Goal: Information Seeking & Learning: Learn about a topic

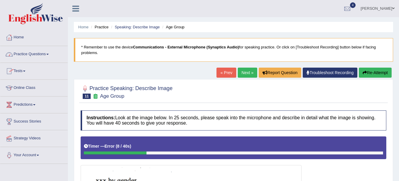
click at [35, 56] on link "Practice Questions" at bounding box center [33, 53] width 67 height 15
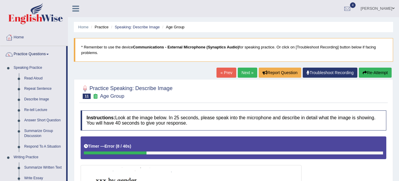
click at [68, 26] on div "Home Practice Speaking: Describe Image Age Group * Remember to use the device C…" at bounding box center [233, 158] width 331 height 316
click at [85, 27] on link "Home" at bounding box center [83, 27] width 10 height 4
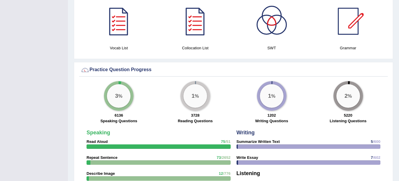
scroll to position [371, 0]
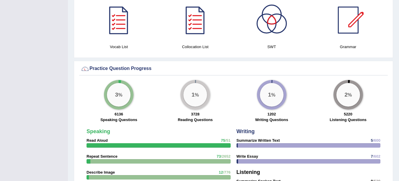
click at [102, 86] on div "3 % 6136 Speaking Questions" at bounding box center [119, 102] width 77 height 44
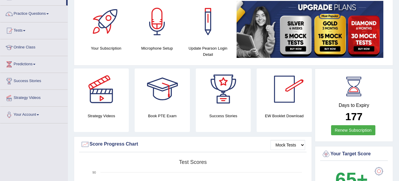
scroll to position [0, 0]
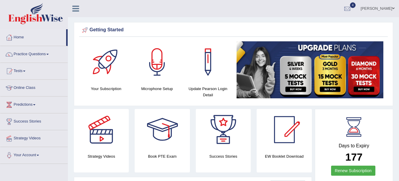
click at [35, 59] on link "Practice Questions" at bounding box center [33, 53] width 67 height 15
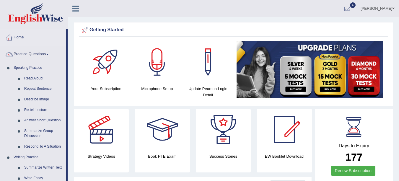
click at [38, 100] on link "Describe Image" at bounding box center [44, 99] width 45 height 11
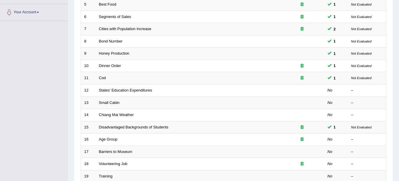
scroll to position [142, 0]
click at [124, 91] on link "States' Education Expenditures" at bounding box center [125, 91] width 53 height 4
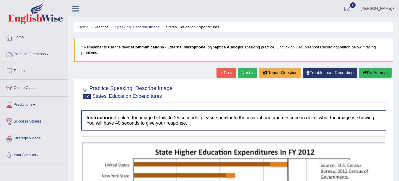
click at [47, 53] on link "Practice Questions" at bounding box center [33, 53] width 67 height 15
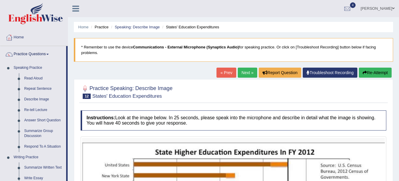
click at [37, 99] on link "Describe Image" at bounding box center [44, 99] width 45 height 11
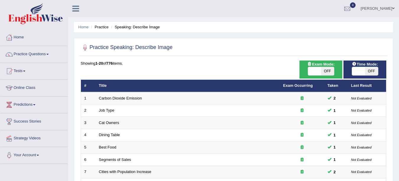
click at [329, 71] on span "OFF" at bounding box center [327, 71] width 13 height 8
checkbox input "true"
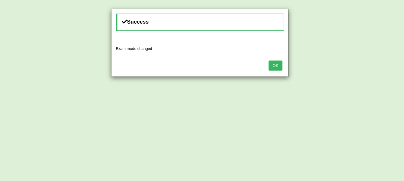
click at [278, 67] on button "OK" at bounding box center [275, 66] width 14 height 10
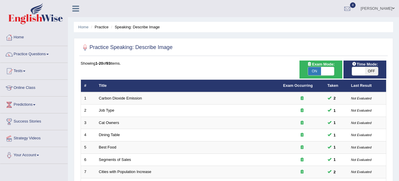
click at [371, 71] on span "OFF" at bounding box center [371, 71] width 13 height 8
checkbox input "true"
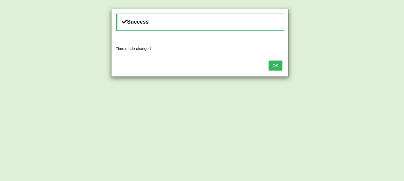
click at [279, 68] on button "OK" at bounding box center [275, 66] width 14 height 10
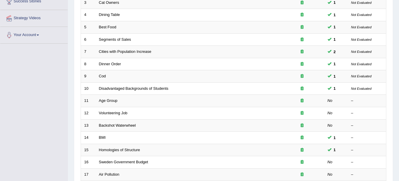
scroll to position [120, 0]
click at [142, 89] on link "Disadvantaged Backgrounds of Students" at bounding box center [134, 89] width 70 height 4
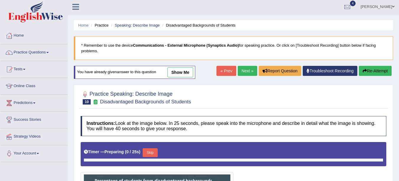
scroll to position [58, 0]
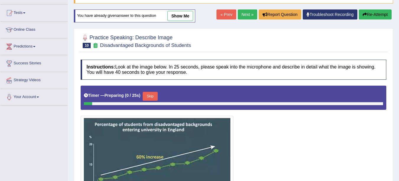
click at [181, 17] on link "show me" at bounding box center [181, 16] width 26 height 10
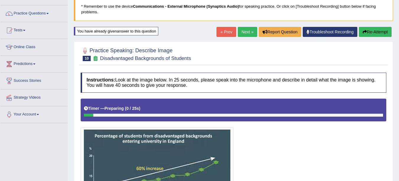
scroll to position [36, 0]
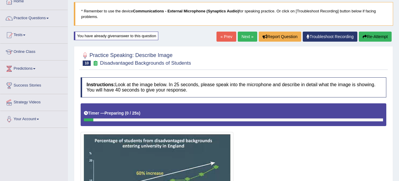
click at [247, 36] on link "Next »" at bounding box center [248, 37] width 20 height 10
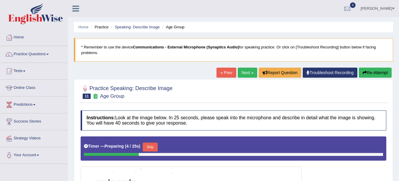
click at [104, 25] on li "Practice" at bounding box center [99, 27] width 19 height 6
click at [103, 25] on li "Practice" at bounding box center [99, 27] width 19 height 6
click at [104, 29] on li "Practice" at bounding box center [99, 27] width 19 height 6
click at [101, 26] on li "Practice" at bounding box center [99, 27] width 19 height 6
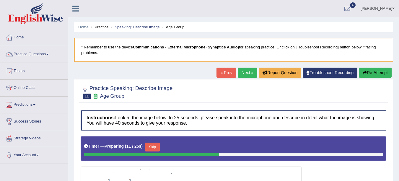
click at [106, 25] on li "Practice" at bounding box center [99, 27] width 19 height 6
click at [102, 27] on li "Practice" at bounding box center [99, 27] width 19 height 6
click at [134, 27] on link "Speaking: Describe Image" at bounding box center [137, 27] width 45 height 4
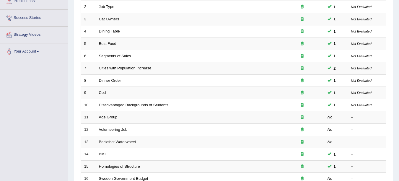
scroll to position [104, 0]
click at [115, 118] on link "Age Group" at bounding box center [108, 116] width 19 height 4
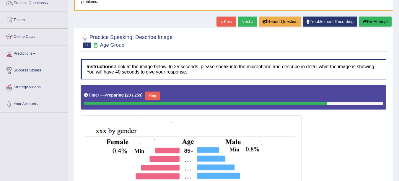
scroll to position [48, 0]
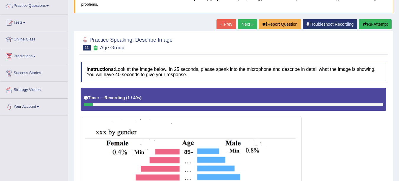
click at [374, 27] on button "Re-Attempt" at bounding box center [375, 24] width 33 height 10
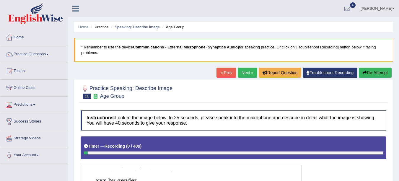
click at [43, 57] on link "Practice Questions" at bounding box center [33, 53] width 67 height 15
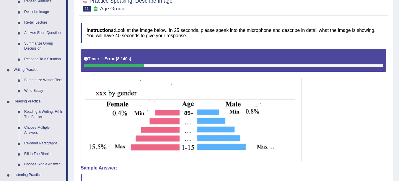
scroll to position [88, 0]
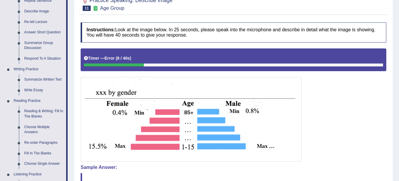
click at [39, 43] on link "Summarize Group Discussion" at bounding box center [44, 46] width 45 height 16
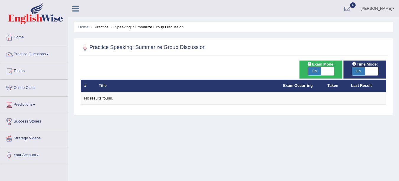
click at [315, 69] on span "ON" at bounding box center [314, 71] width 13 height 8
checkbox input "false"
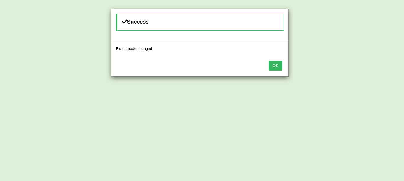
click at [275, 65] on button "OK" at bounding box center [275, 66] width 14 height 10
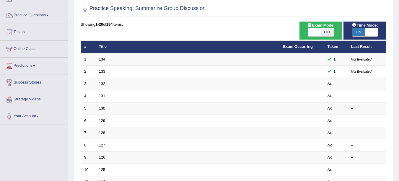
scroll to position [46, 0]
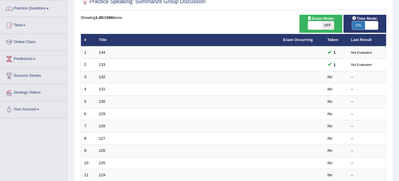
click at [103, 77] on link "132" at bounding box center [102, 77] width 7 height 4
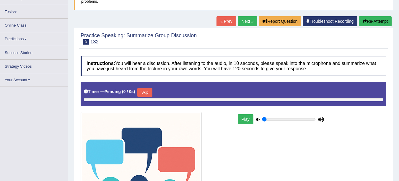
scroll to position [59, 0]
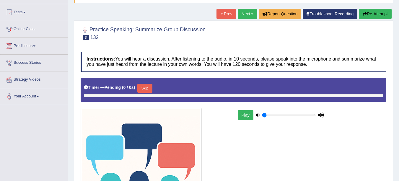
type input "0.7"
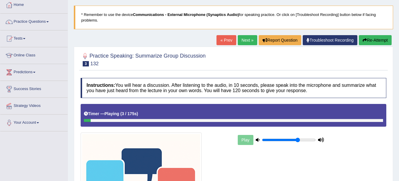
scroll to position [0, 0]
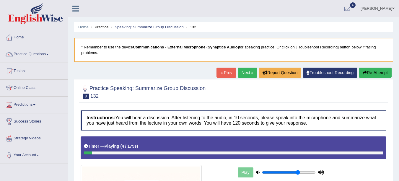
click at [101, 27] on li "Practice" at bounding box center [99, 27] width 19 height 6
click at [84, 29] on link "Home" at bounding box center [83, 27] width 10 height 4
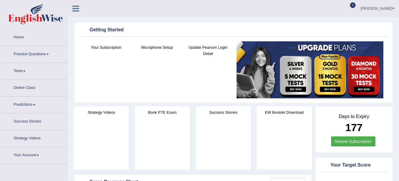
click at [41, 53] on link "Practice Questions" at bounding box center [33, 53] width 67 height 15
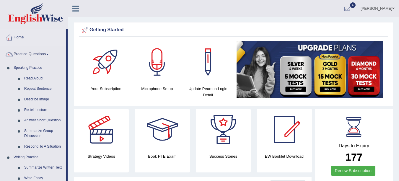
drag, startPoint x: 68, startPoint y: 89, endPoint x: 66, endPoint y: 106, distance: 16.7
click at [35, 99] on link "Describe Image" at bounding box center [44, 99] width 45 height 11
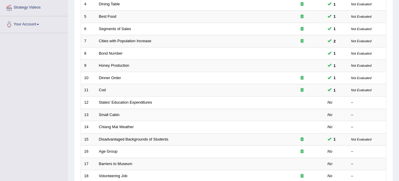
scroll to position [132, 0]
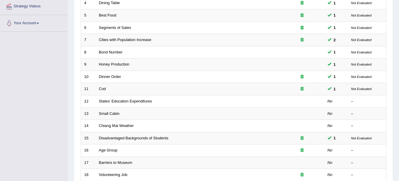
click at [126, 102] on link "States' Education Expenditures" at bounding box center [125, 101] width 53 height 4
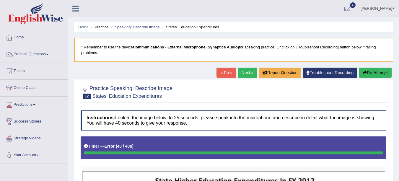
click at [127, 28] on link "Speaking: Describe Image" at bounding box center [137, 27] width 45 height 4
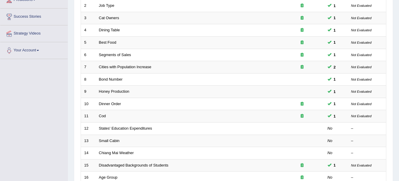
scroll to position [130, 0]
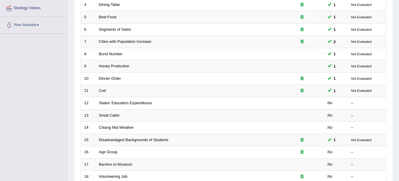
click at [137, 103] on link "States' Education Expenditures" at bounding box center [125, 103] width 53 height 4
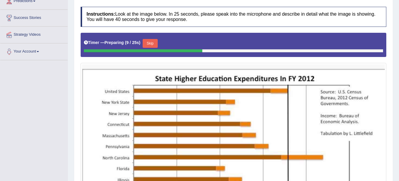
scroll to position [101, 0]
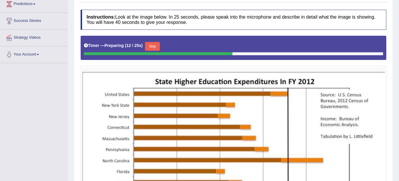
click at [155, 45] on button "Skip" at bounding box center [152, 46] width 15 height 9
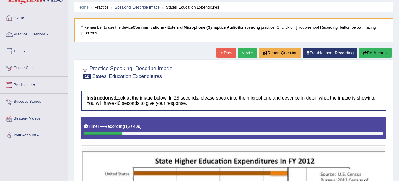
scroll to position [15, 0]
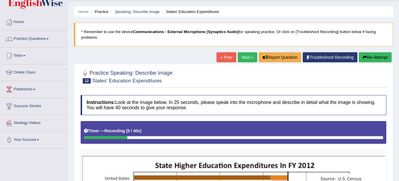
click at [223, 55] on link "« Prev" at bounding box center [227, 57] width 20 height 10
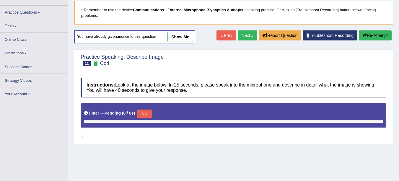
scroll to position [38, 0]
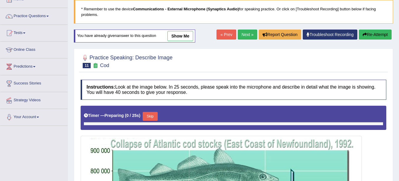
click at [247, 39] on link "Next »" at bounding box center [248, 35] width 20 height 10
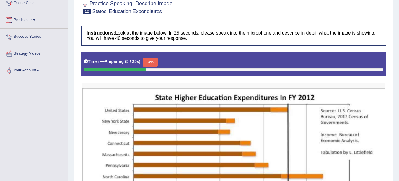
scroll to position [90, 0]
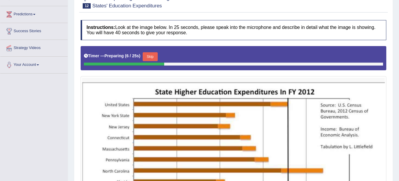
click at [153, 58] on button "Skip" at bounding box center [150, 56] width 15 height 9
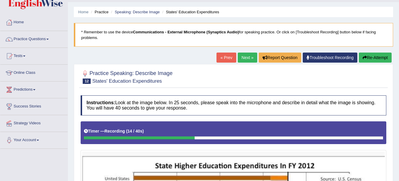
scroll to position [12, 0]
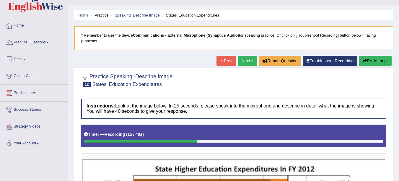
click at [366, 61] on button "Re-Attempt" at bounding box center [375, 61] width 33 height 10
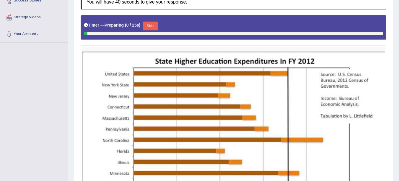
scroll to position [122, 0]
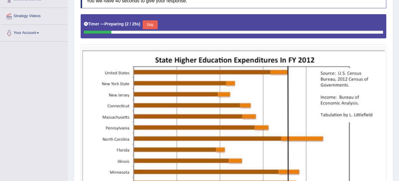
click at [153, 24] on button "Skip" at bounding box center [150, 24] width 15 height 9
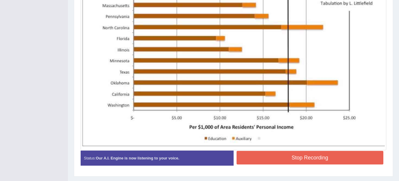
scroll to position [234, 0]
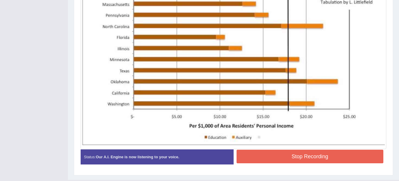
click at [343, 157] on button "Stop Recording" at bounding box center [310, 157] width 147 height 14
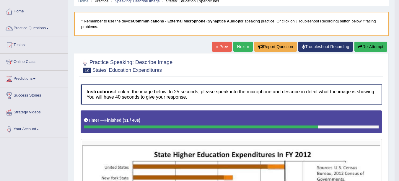
scroll to position [0, 0]
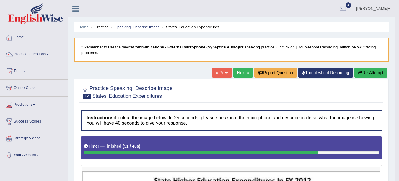
click at [220, 73] on link "« Prev" at bounding box center [222, 73] width 20 height 10
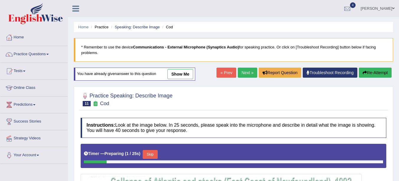
click at [247, 73] on link "Next »" at bounding box center [248, 73] width 20 height 10
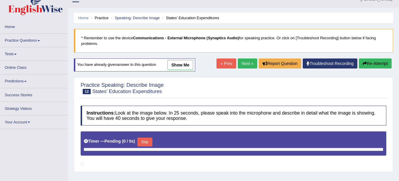
scroll to position [29, 0]
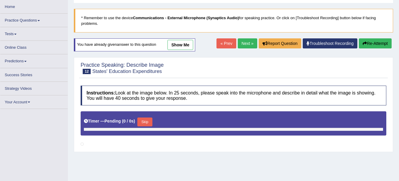
click at [244, 42] on link "Next »" at bounding box center [248, 43] width 20 height 10
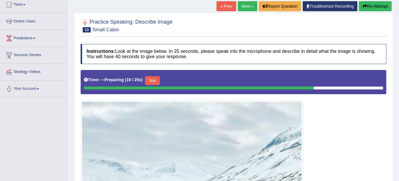
scroll to position [68, 0]
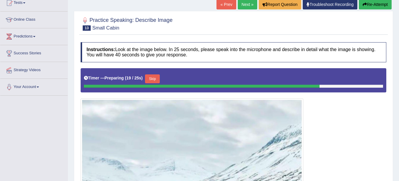
click at [225, 4] on link "« Prev" at bounding box center [227, 4] width 20 height 10
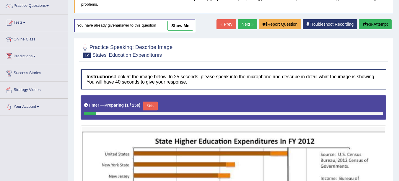
scroll to position [48, 0]
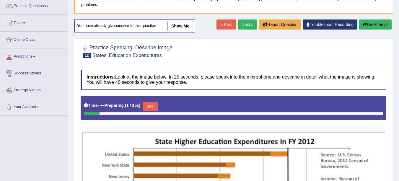
click at [245, 26] on link "Next »" at bounding box center [248, 25] width 20 height 10
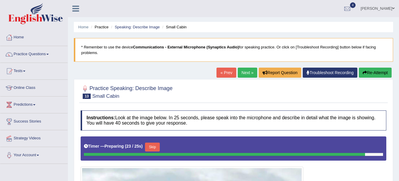
click at [224, 73] on link "« Prev" at bounding box center [227, 73] width 20 height 10
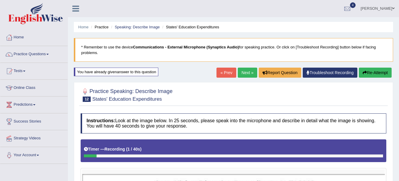
click at [247, 72] on link "Next »" at bounding box center [248, 73] width 20 height 10
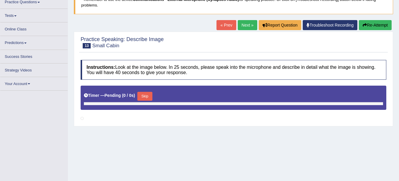
scroll to position [49, 0]
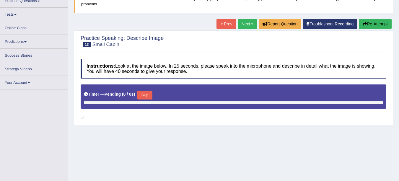
click at [243, 24] on link "Next »" at bounding box center [248, 24] width 20 height 10
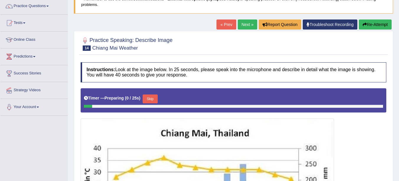
scroll to position [48, 0]
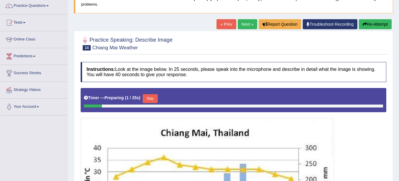
click at [221, 27] on link "« Prev" at bounding box center [227, 24] width 20 height 10
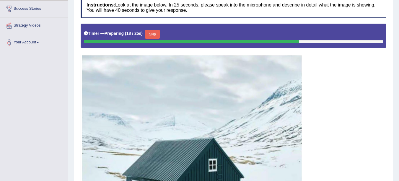
scroll to position [114, 0]
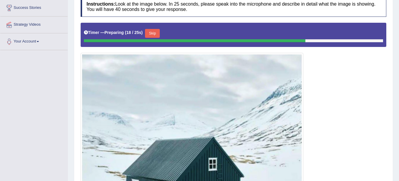
click at [156, 34] on button "Skip" at bounding box center [152, 33] width 15 height 9
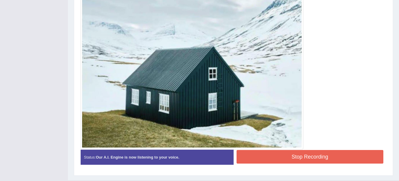
scroll to position [217, 0]
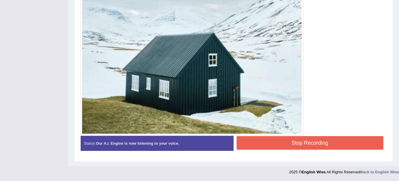
click at [327, 144] on button "Stop Recording" at bounding box center [310, 143] width 147 height 14
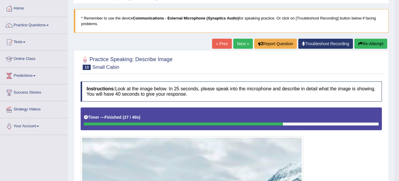
scroll to position [0, 0]
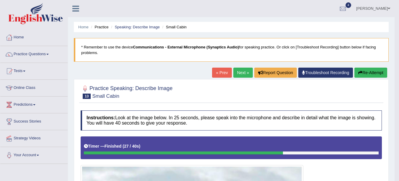
click at [240, 72] on link "Next »" at bounding box center [243, 73] width 20 height 10
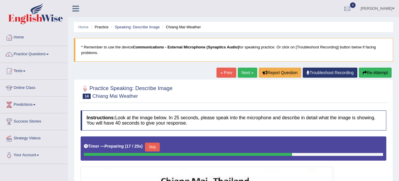
click at [30, 55] on link "Practice Questions" at bounding box center [33, 53] width 67 height 15
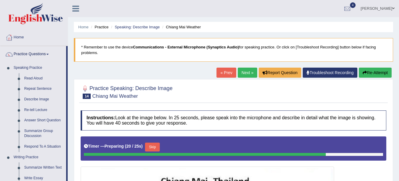
click at [44, 108] on link "Re-tell Lecture" at bounding box center [44, 110] width 45 height 11
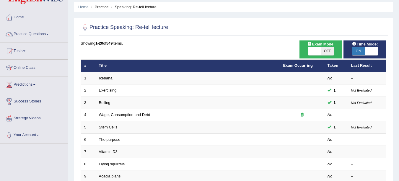
scroll to position [19, 0]
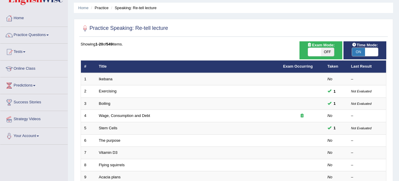
click at [330, 51] on span "OFF" at bounding box center [327, 52] width 13 height 8
checkbox input "true"
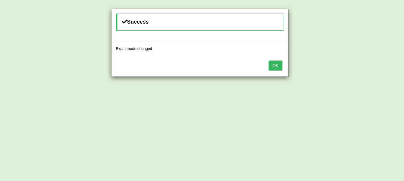
click at [273, 63] on button "OK" at bounding box center [275, 66] width 14 height 10
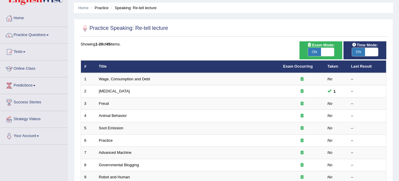
scroll to position [19, 0]
click at [142, 79] on link "Wage, Consumption and Debt" at bounding box center [124, 79] width 51 height 4
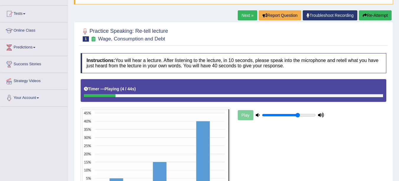
scroll to position [11, 0]
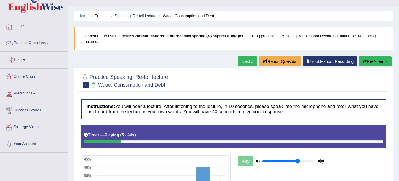
click at [247, 62] on link "Next »" at bounding box center [248, 61] width 20 height 10
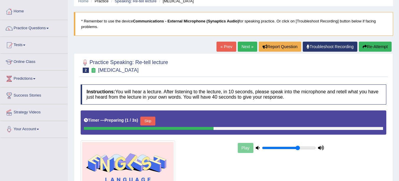
click at [220, 50] on link "« Prev" at bounding box center [227, 47] width 20 height 10
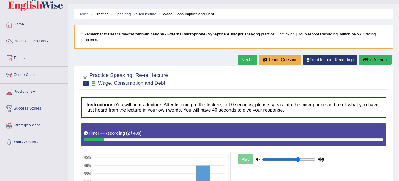
scroll to position [12, 0]
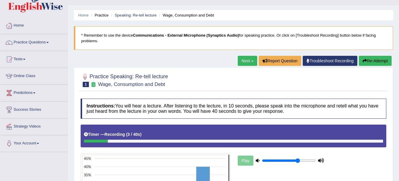
click at [374, 62] on button "Re-Attempt" at bounding box center [375, 61] width 33 height 10
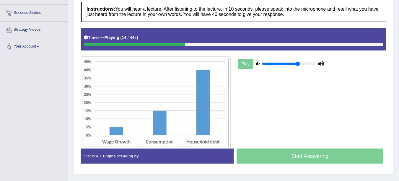
scroll to position [111, 0]
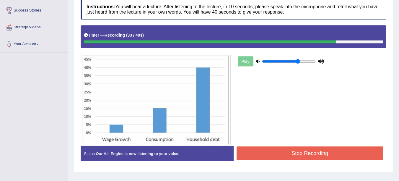
click at [347, 154] on button "Stop Recording" at bounding box center [310, 154] width 147 height 14
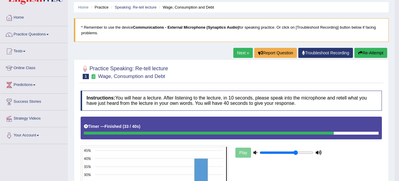
scroll to position [19, 0]
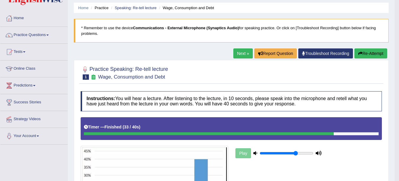
click at [166, 105] on h4 "Instructions: You will hear a lecture. After listening to the lecture, in 10 se…" at bounding box center [231, 101] width 301 height 20
click at [242, 56] on link "Next »" at bounding box center [243, 53] width 20 height 10
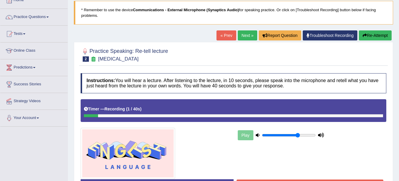
scroll to position [28, 0]
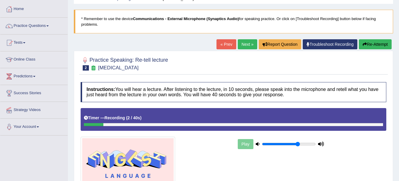
click at [377, 44] on button "Re-Attempt" at bounding box center [375, 44] width 33 height 10
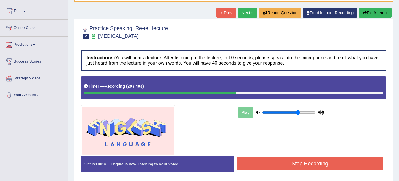
scroll to position [67, 0]
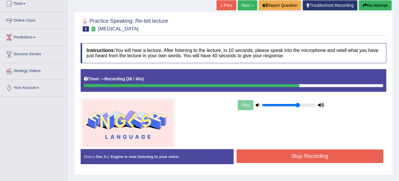
click at [324, 158] on button "Stop Recording" at bounding box center [310, 157] width 147 height 14
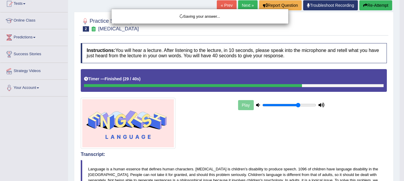
click at [88, 160] on div "Saving your answer..." at bounding box center [202, 90] width 404 height 181
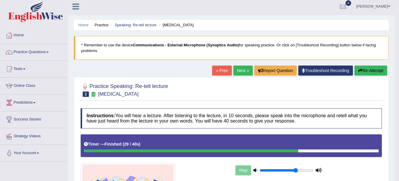
scroll to position [0, 0]
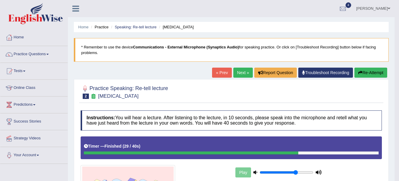
click at [241, 75] on link "Next »" at bounding box center [243, 73] width 20 height 10
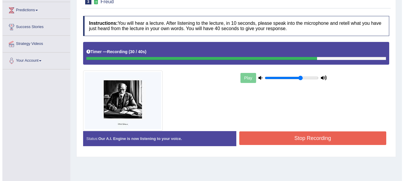
scroll to position [95, 0]
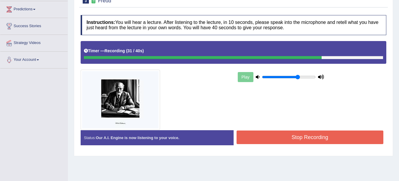
click at [300, 137] on button "Stop Recording" at bounding box center [310, 138] width 147 height 14
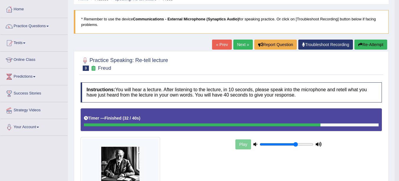
scroll to position [29, 0]
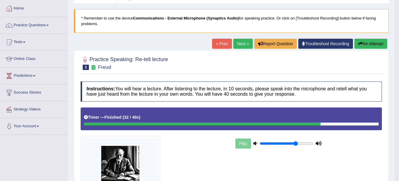
click at [239, 46] on link "Next »" at bounding box center [243, 44] width 20 height 10
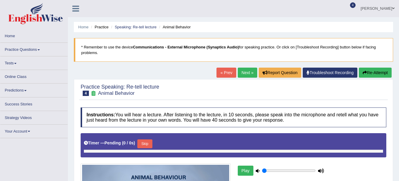
type input "0.7"
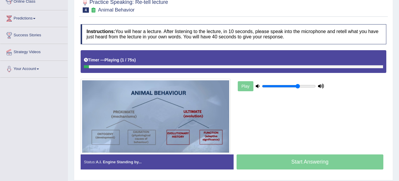
scroll to position [87, 0]
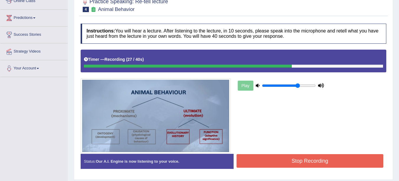
click at [349, 161] on button "Stop Recording" at bounding box center [310, 161] width 147 height 14
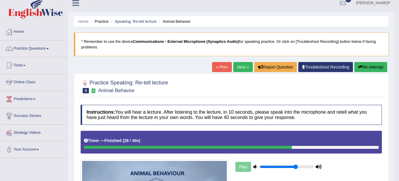
scroll to position [0, 0]
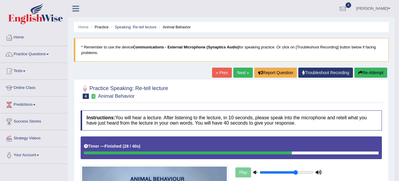
click at [243, 73] on link "Next »" at bounding box center [243, 73] width 20 height 10
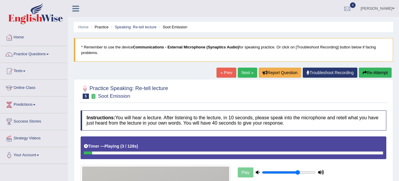
click at [223, 74] on link "« Prev" at bounding box center [227, 73] width 20 height 10
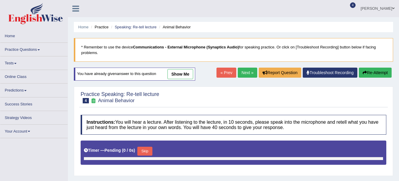
click at [244, 75] on link "Next »" at bounding box center [248, 73] width 20 height 10
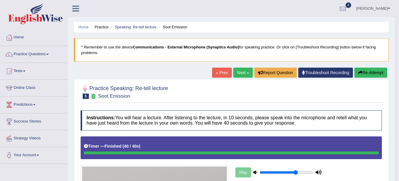
click at [243, 75] on link "Next »" at bounding box center [243, 73] width 20 height 10
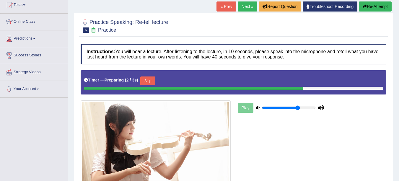
scroll to position [65, 0]
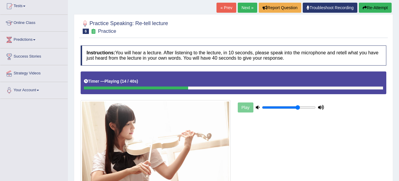
click at [372, 8] on button "Re-Attempt" at bounding box center [375, 8] width 33 height 10
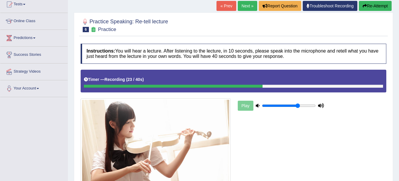
click at [365, 6] on icon "button" at bounding box center [365, 6] width 4 height 4
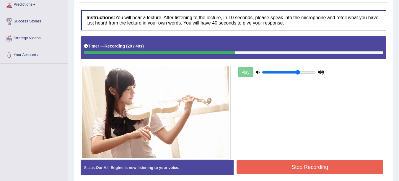
scroll to position [129, 0]
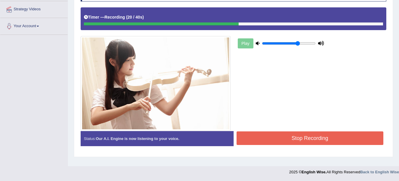
click at [313, 142] on button "Stop Recording" at bounding box center [310, 139] width 147 height 14
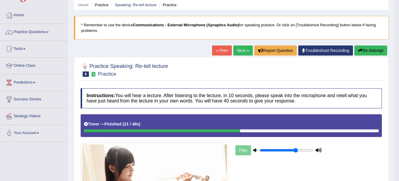
scroll to position [0, 0]
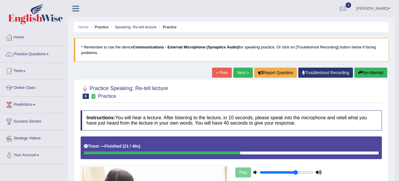
click at [237, 73] on link "Next »" at bounding box center [243, 73] width 20 height 10
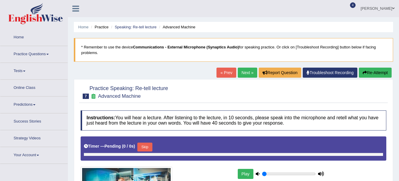
type input "0.7"
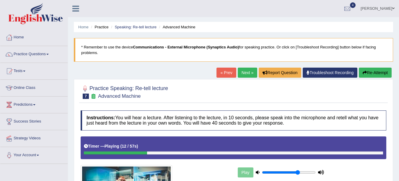
click at [104, 28] on li "Practice" at bounding box center [99, 27] width 19 height 6
click at [102, 28] on li "Practice" at bounding box center [99, 27] width 19 height 6
click at [104, 27] on li "Practice" at bounding box center [99, 27] width 19 height 6
click at [28, 50] on link "Practice Questions" at bounding box center [33, 53] width 67 height 15
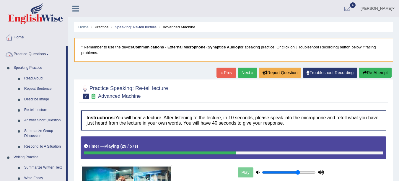
click at [21, 35] on link "Home" at bounding box center [33, 36] width 67 height 15
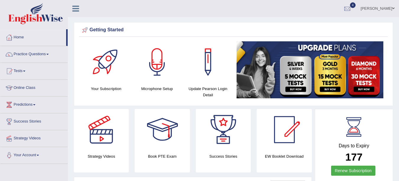
click at [49, 54] on span at bounding box center [47, 54] width 2 height 1
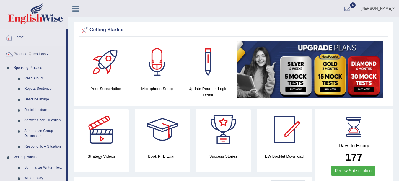
click at [36, 124] on link "Answer Short Question" at bounding box center [44, 120] width 45 height 11
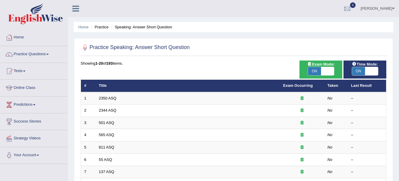
click at [102, 98] on link "2350 ASQ" at bounding box center [107, 98] width 17 height 4
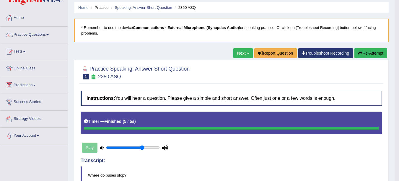
scroll to position [19, 0]
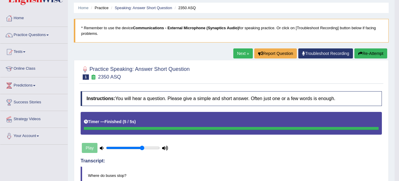
click at [249, 71] on div at bounding box center [231, 73] width 301 height 18
click at [239, 56] on link "Next »" at bounding box center [243, 53] width 20 height 10
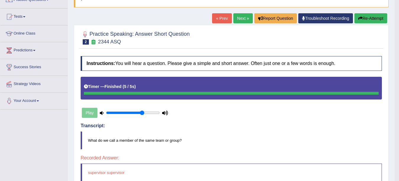
scroll to position [51, 0]
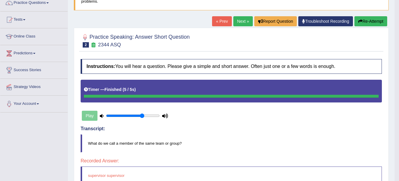
click at [236, 21] on link "Next »" at bounding box center [243, 21] width 20 height 10
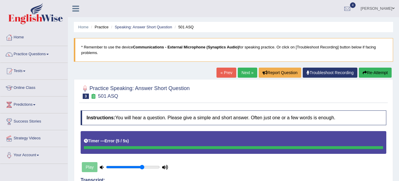
click at [243, 75] on link "Next »" at bounding box center [248, 73] width 20 height 10
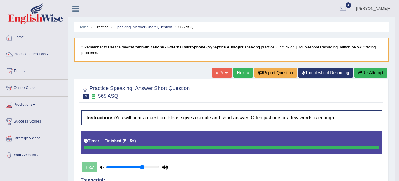
click at [236, 73] on link "Next »" at bounding box center [243, 73] width 20 height 10
click at [236, 75] on link "Next »" at bounding box center [243, 73] width 20 height 10
click at [238, 71] on link "Next »" at bounding box center [243, 73] width 20 height 10
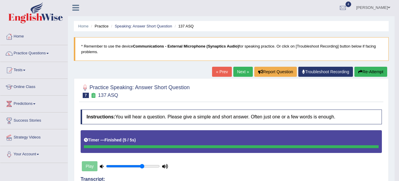
click at [236, 71] on link "Next »" at bounding box center [243, 72] width 20 height 10
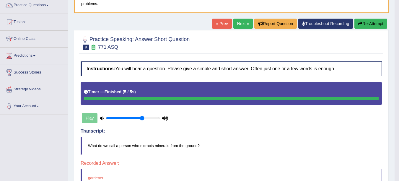
scroll to position [46, 0]
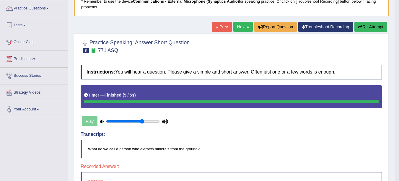
click at [237, 38] on div at bounding box center [231, 46] width 301 height 18
click at [240, 27] on link "Next »" at bounding box center [243, 27] width 20 height 10
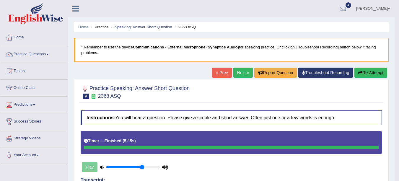
click at [241, 73] on link "Next »" at bounding box center [243, 73] width 20 height 10
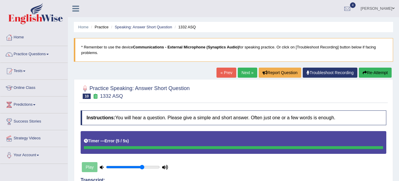
click at [246, 73] on link "Next »" at bounding box center [248, 73] width 20 height 10
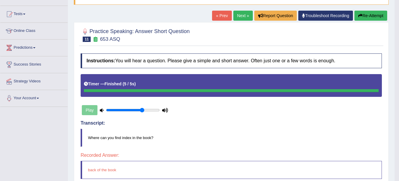
scroll to position [58, 0]
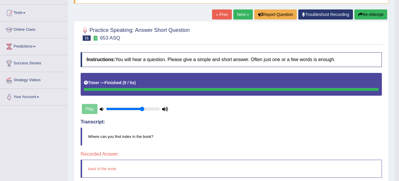
click at [92, 112] on div "Play" at bounding box center [125, 109] width 89 height 15
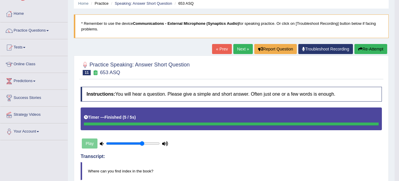
scroll to position [0, 0]
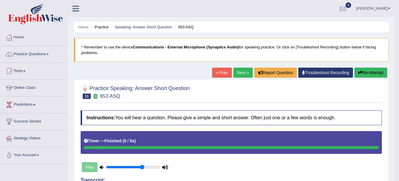
click at [241, 71] on link "Next »" at bounding box center [243, 73] width 20 height 10
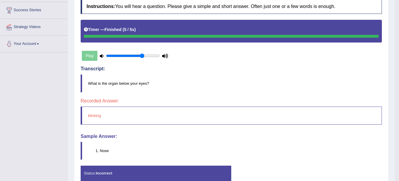
scroll to position [118, 0]
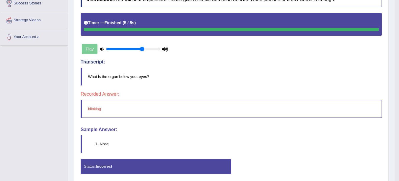
click at [92, 47] on div "Play" at bounding box center [125, 49] width 89 height 15
type input "0.85"
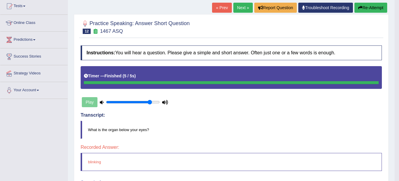
scroll to position [65, 0]
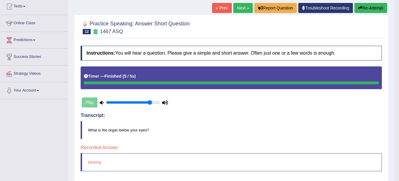
click at [242, 6] on link "Next »" at bounding box center [243, 8] width 20 height 10
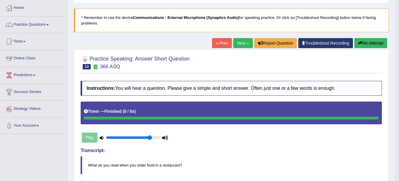
scroll to position [29, 0]
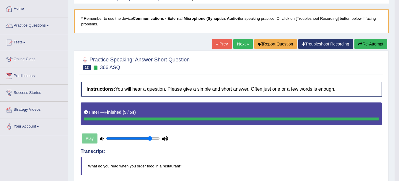
click at [238, 46] on link "Next »" at bounding box center [243, 44] width 20 height 10
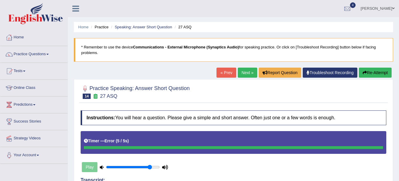
click at [49, 54] on span at bounding box center [47, 54] width 2 height 1
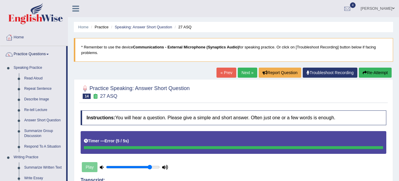
click at [32, 135] on link "Summarize Group Discussion" at bounding box center [44, 134] width 45 height 16
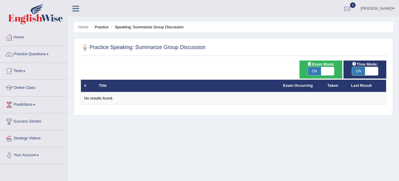
checkbox input "false"
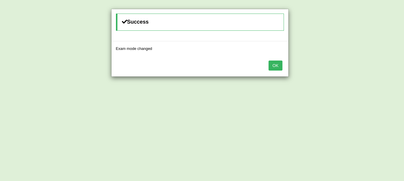
click at [280, 67] on button "OK" at bounding box center [275, 66] width 14 height 10
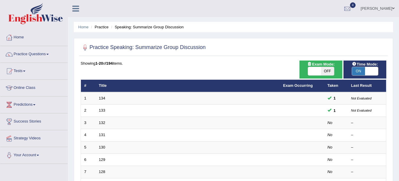
click at [101, 98] on link "134" at bounding box center [102, 98] width 7 height 4
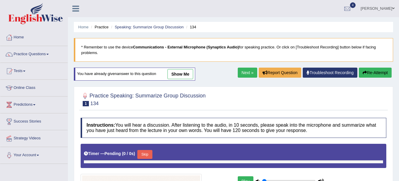
type input "0.85"
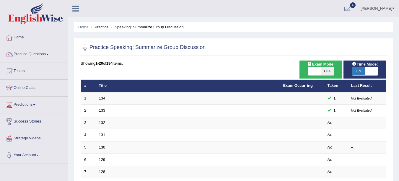
click at [363, 73] on span "ON" at bounding box center [358, 71] width 13 height 8
checkbox input "false"
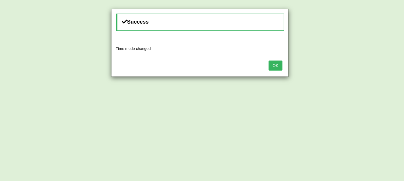
click at [278, 68] on button "OK" at bounding box center [275, 66] width 14 height 10
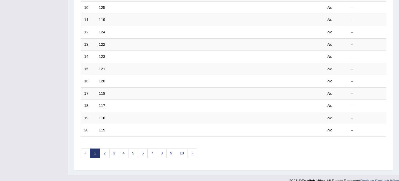
scroll to position [210, 0]
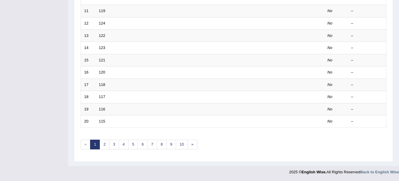
click at [93, 120] on td "20" at bounding box center [88, 122] width 15 height 12
click at [101, 85] on link "118" at bounding box center [102, 84] width 7 height 4
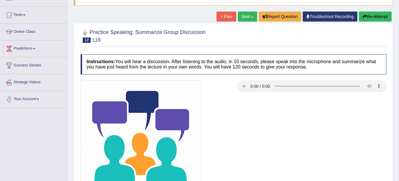
scroll to position [56, 0]
